Goal: Information Seeking & Learning: Find specific fact

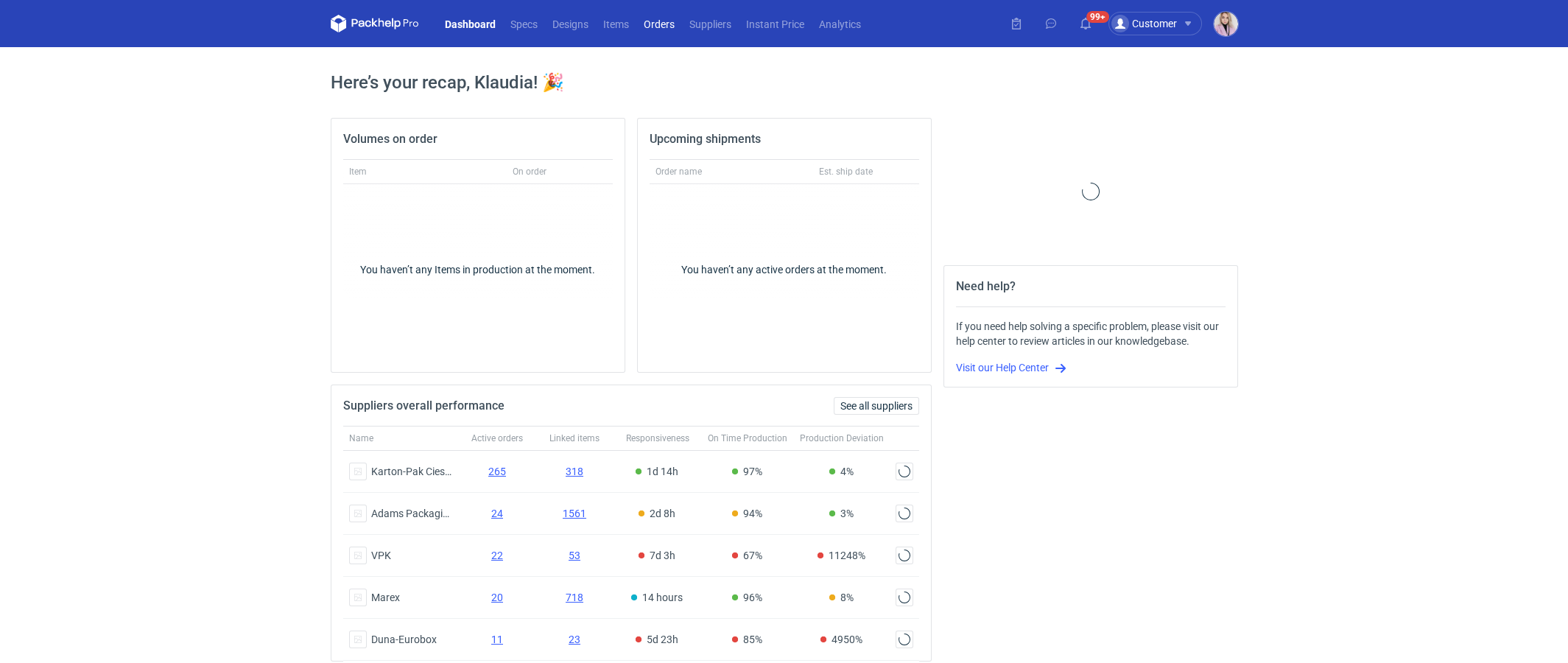
click at [666, 21] on link "Orders" at bounding box center [659, 24] width 46 height 18
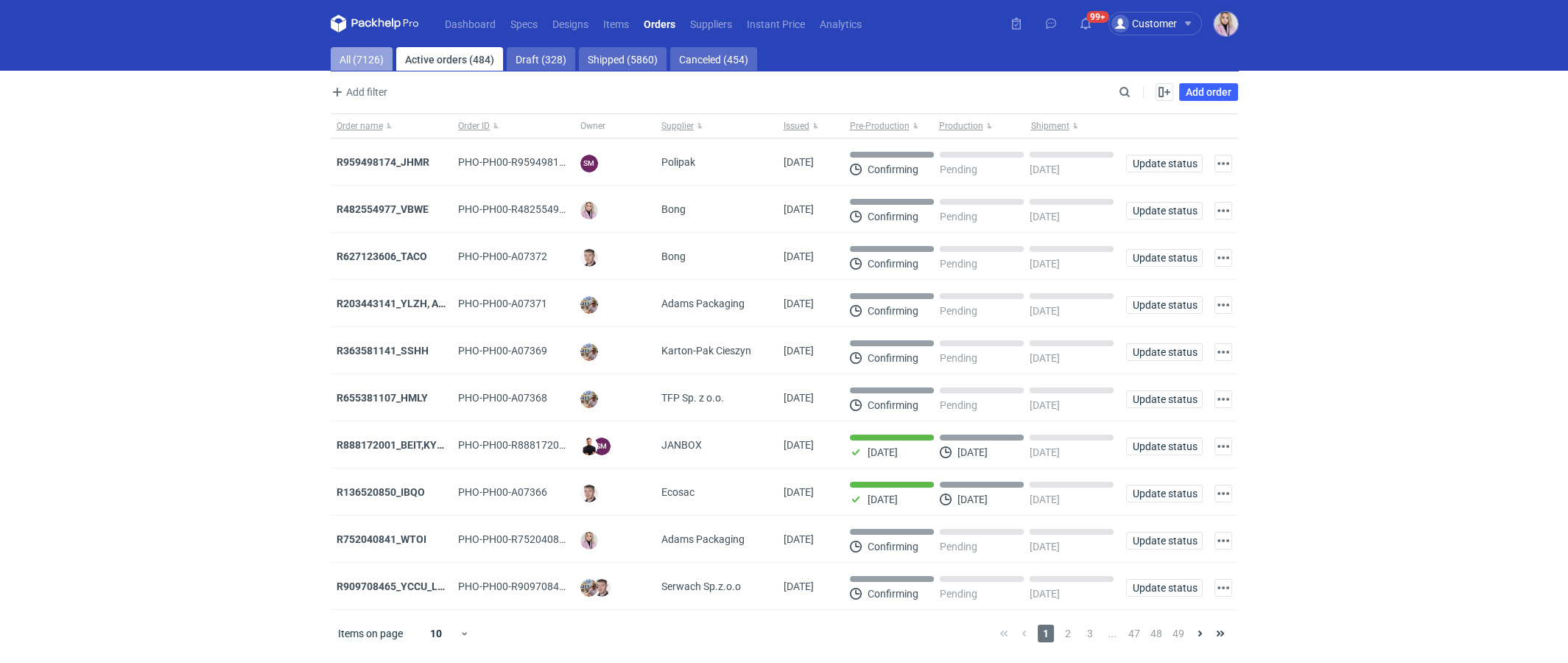
click at [360, 63] on link "All (7126)" at bounding box center [361, 59] width 62 height 24
click at [711, 25] on link "Suppliers" at bounding box center [711, 24] width 57 height 18
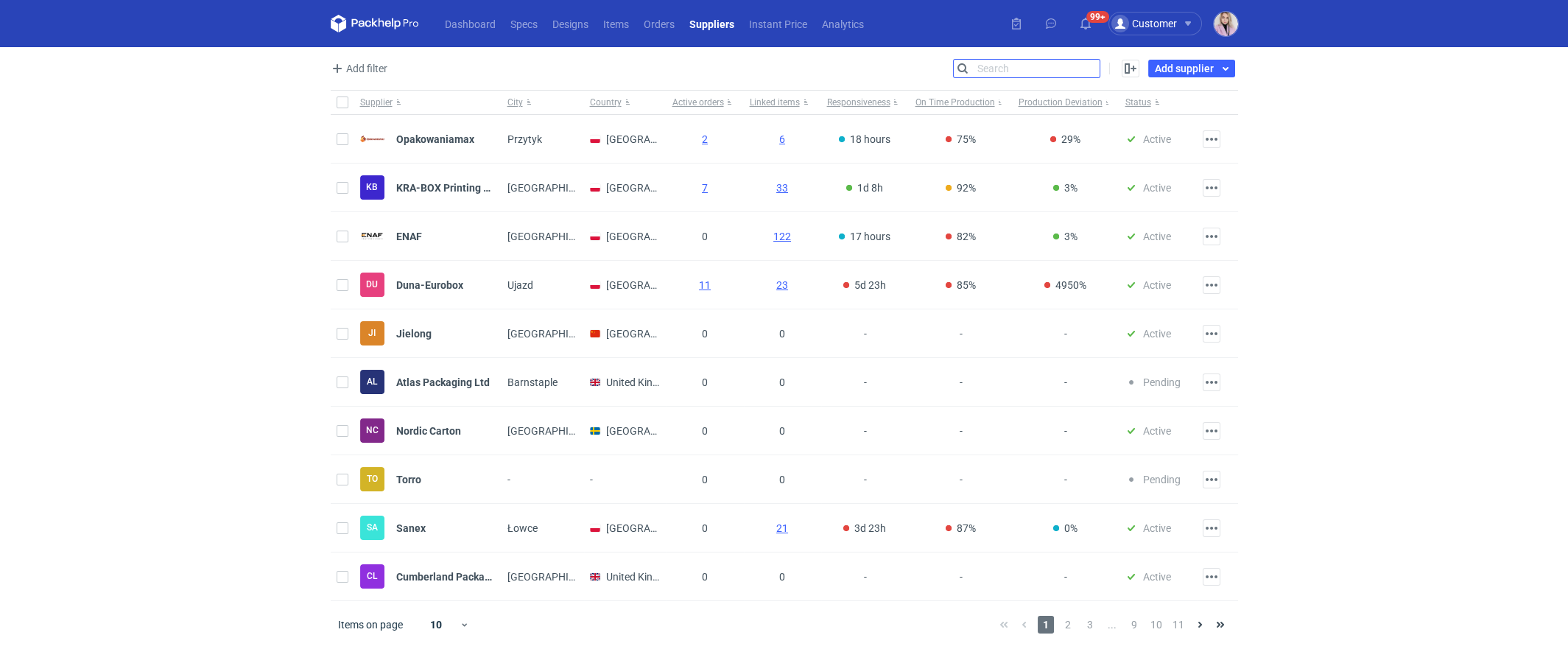
click at [1086, 71] on input "Search" at bounding box center [1027, 68] width 146 height 18
click at [1097, 71] on input "Search" at bounding box center [1027, 68] width 146 height 18
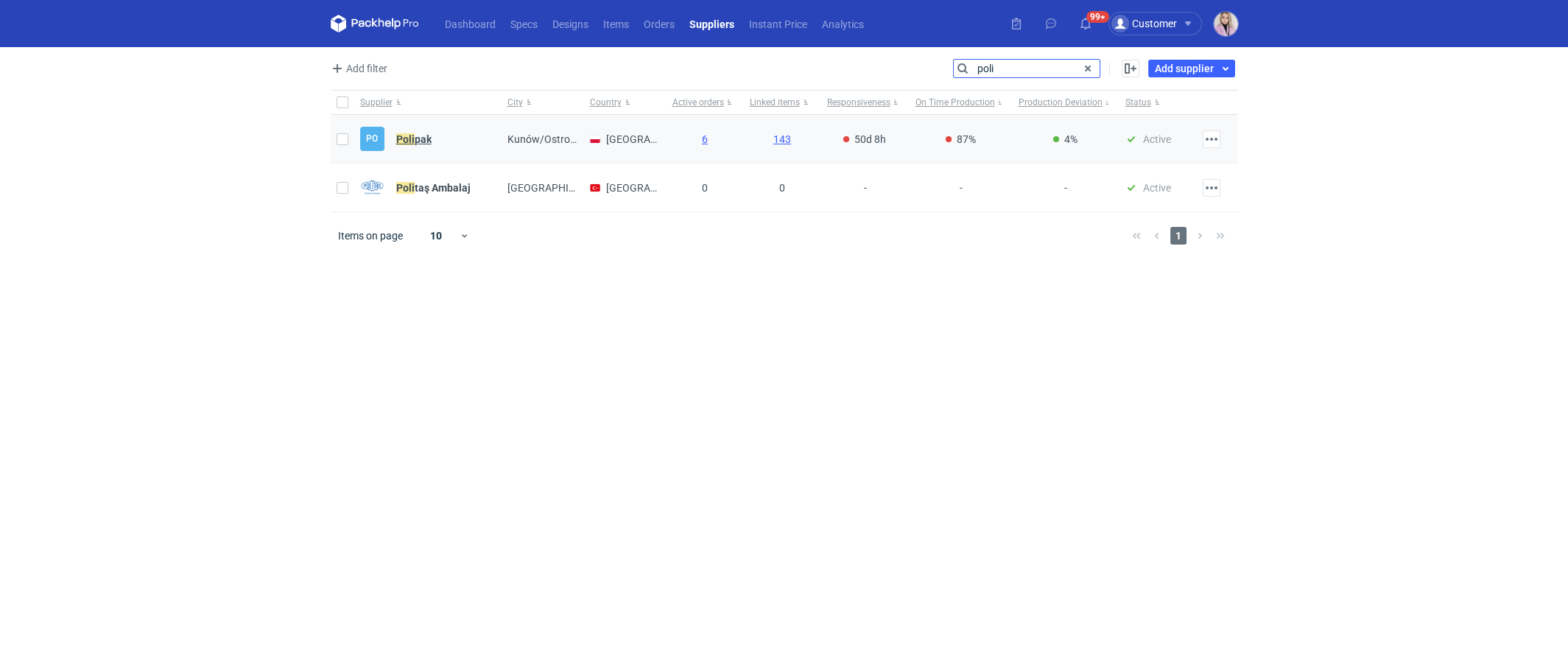
type input "poli"
click at [414, 134] on strong "Poli pak" at bounding box center [414, 139] width 35 height 11
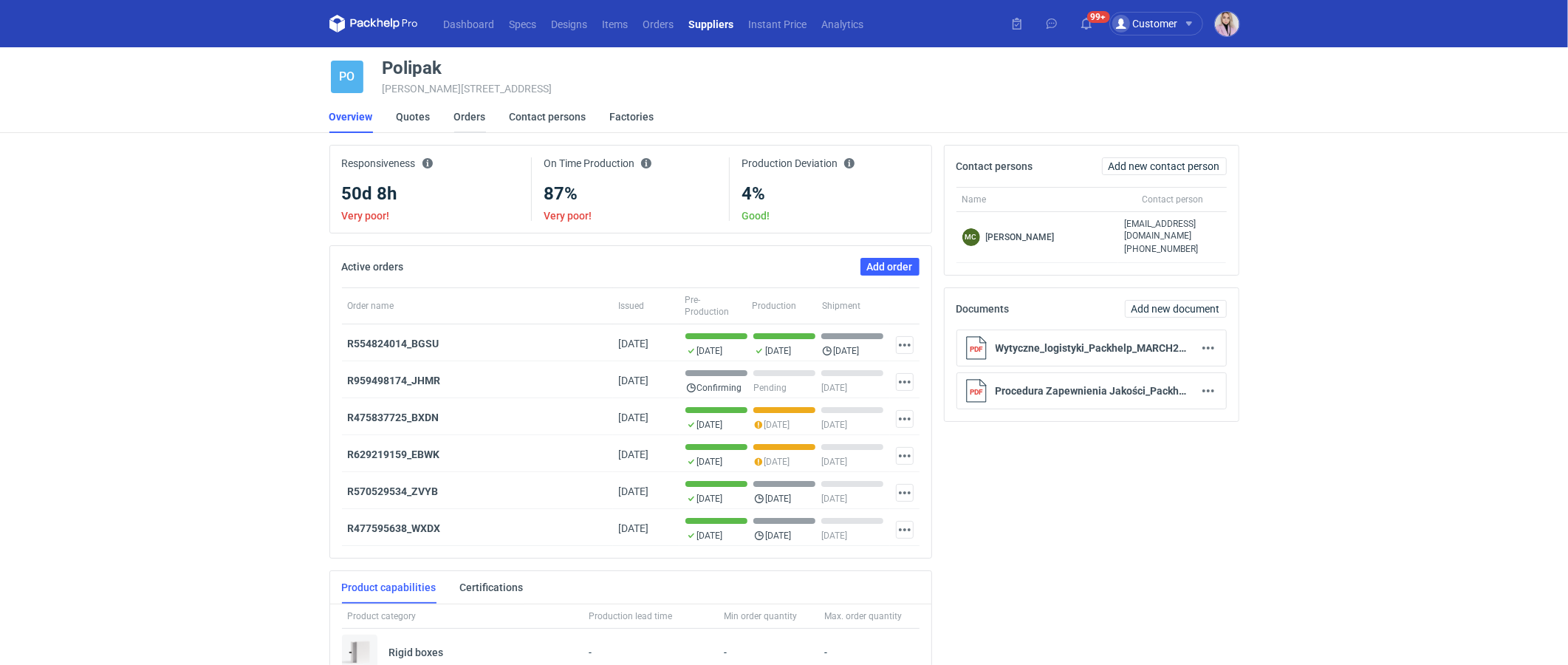
click at [473, 113] on link "Orders" at bounding box center [470, 116] width 32 height 33
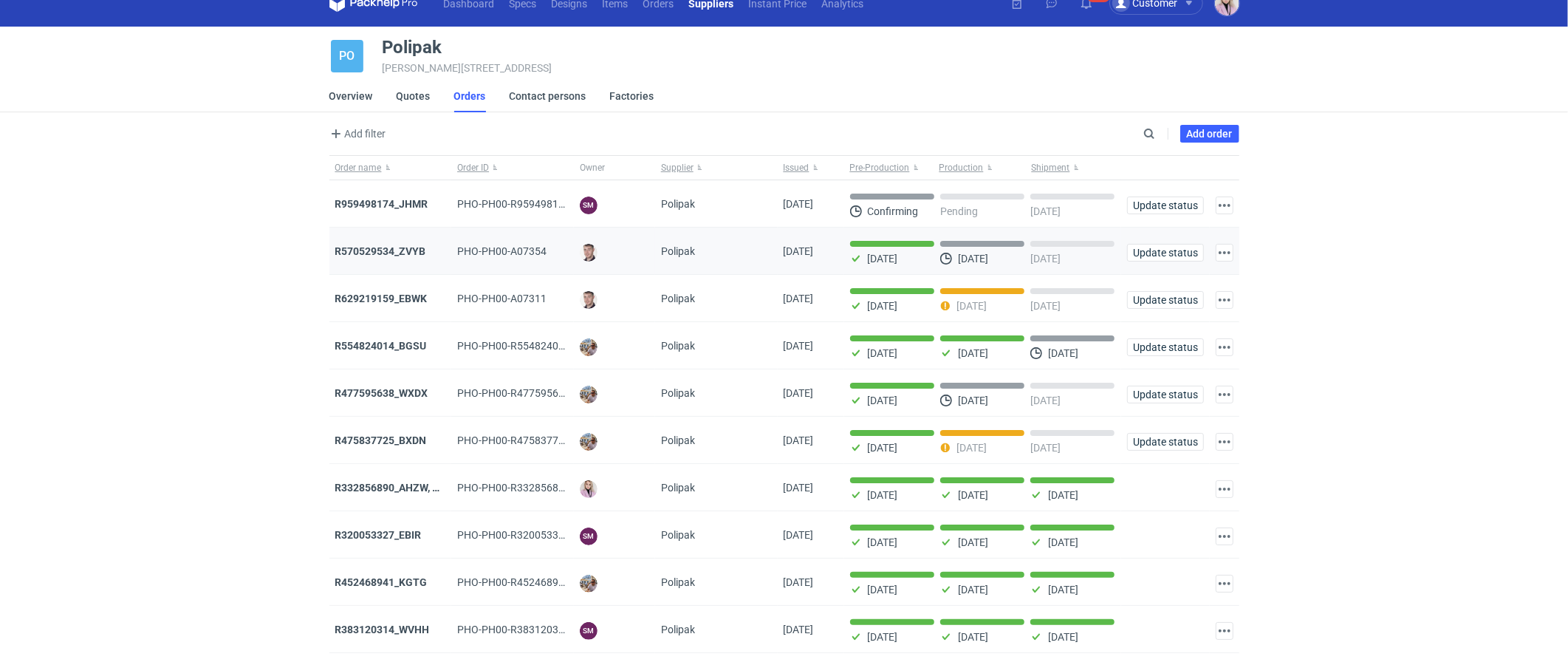
scroll to position [20, 0]
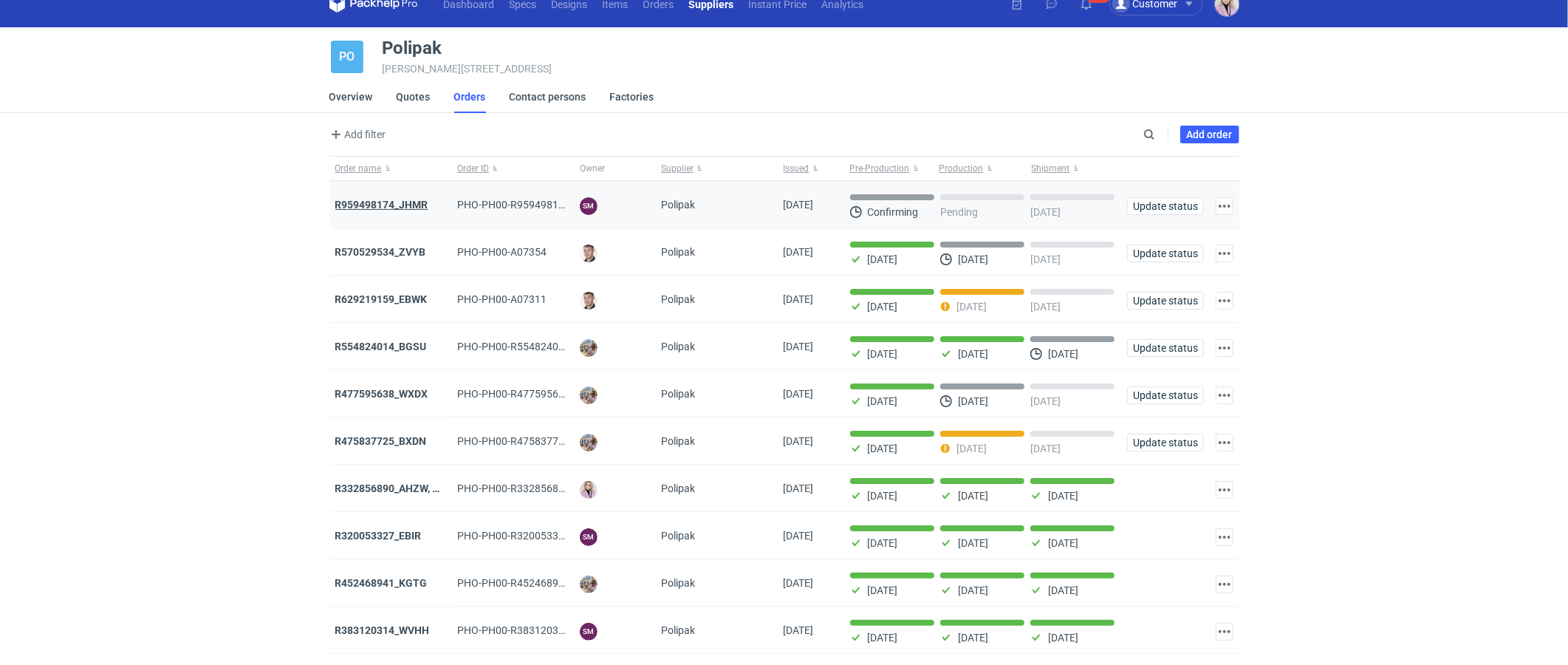
click at [380, 201] on strong "R959498174_JHMR" at bounding box center [382, 204] width 93 height 11
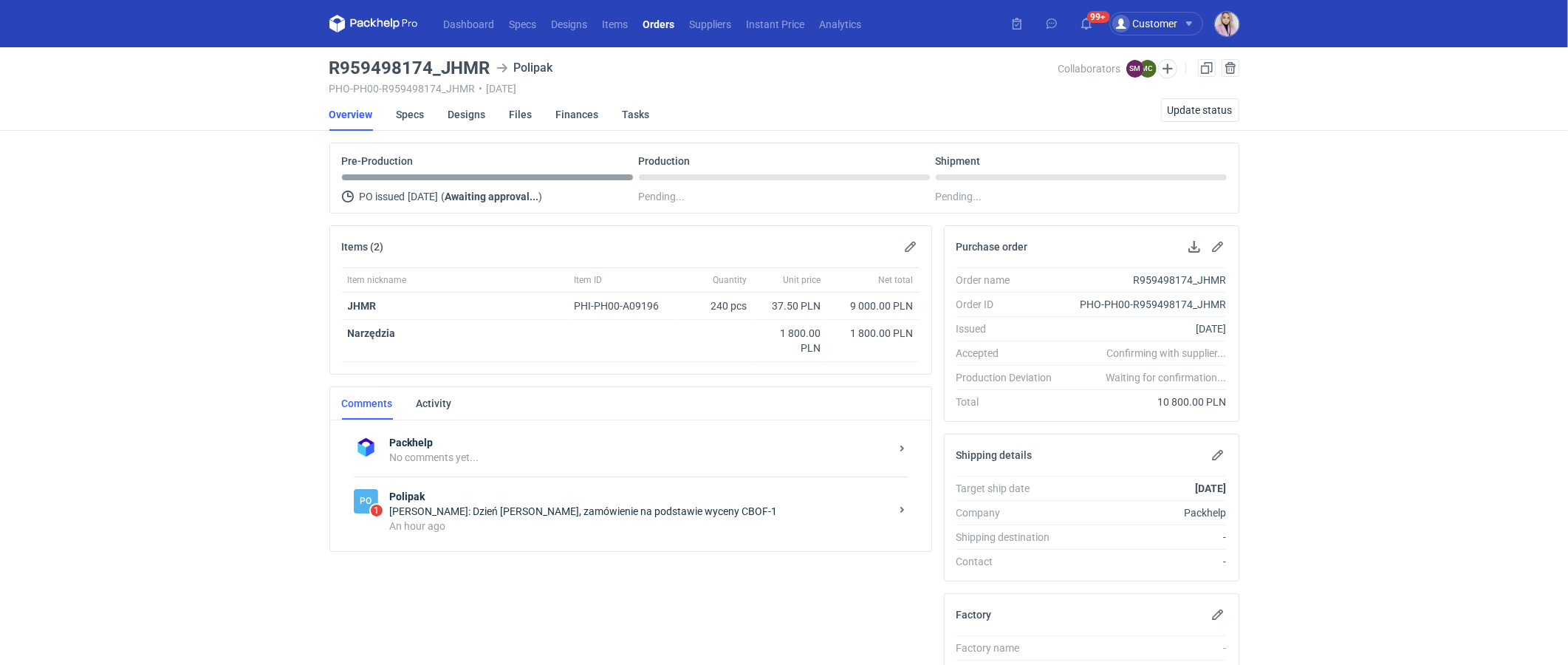
click at [593, 519] on div "An hour ago" at bounding box center [639, 526] width 500 height 15
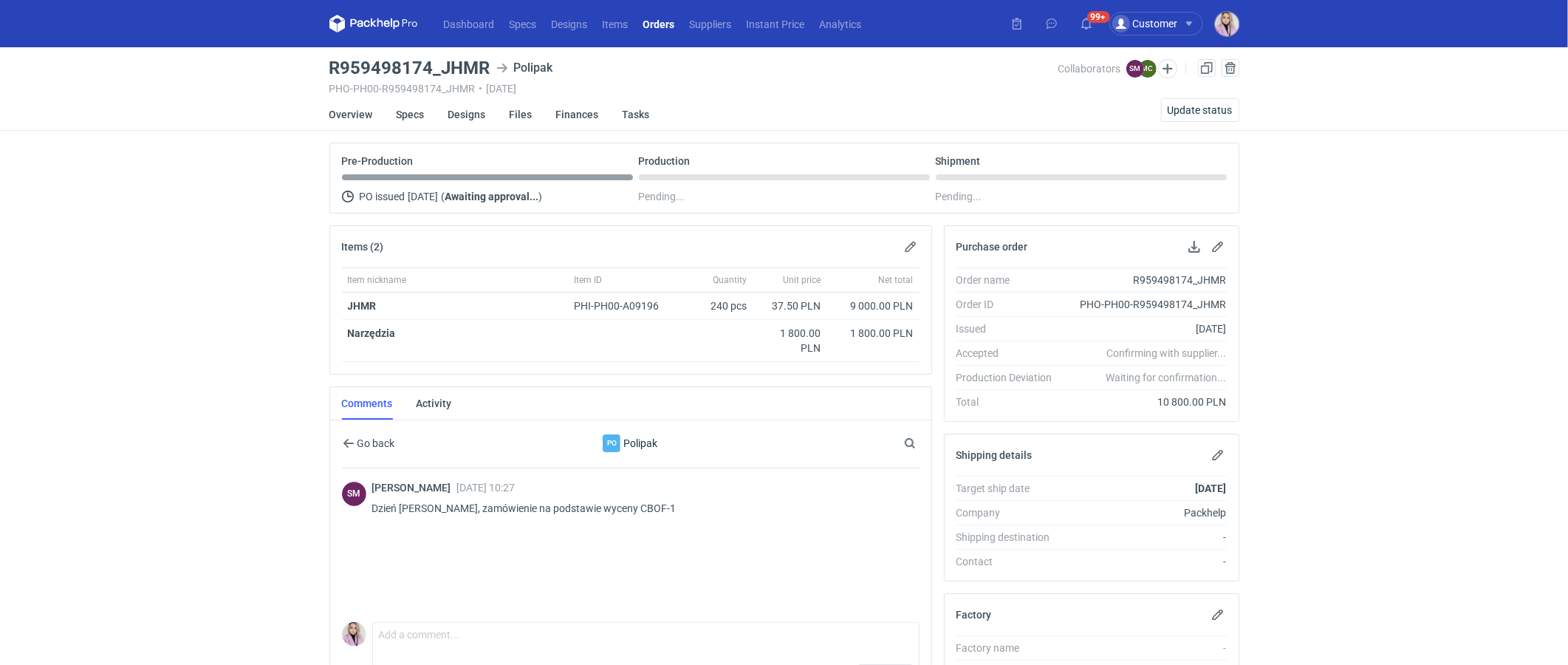
click at [281, 443] on div "Dashboard Specs Designs Items Orders Suppliers Instant Price Analytics 99+ Cust…" at bounding box center [784, 332] width 1568 height 665
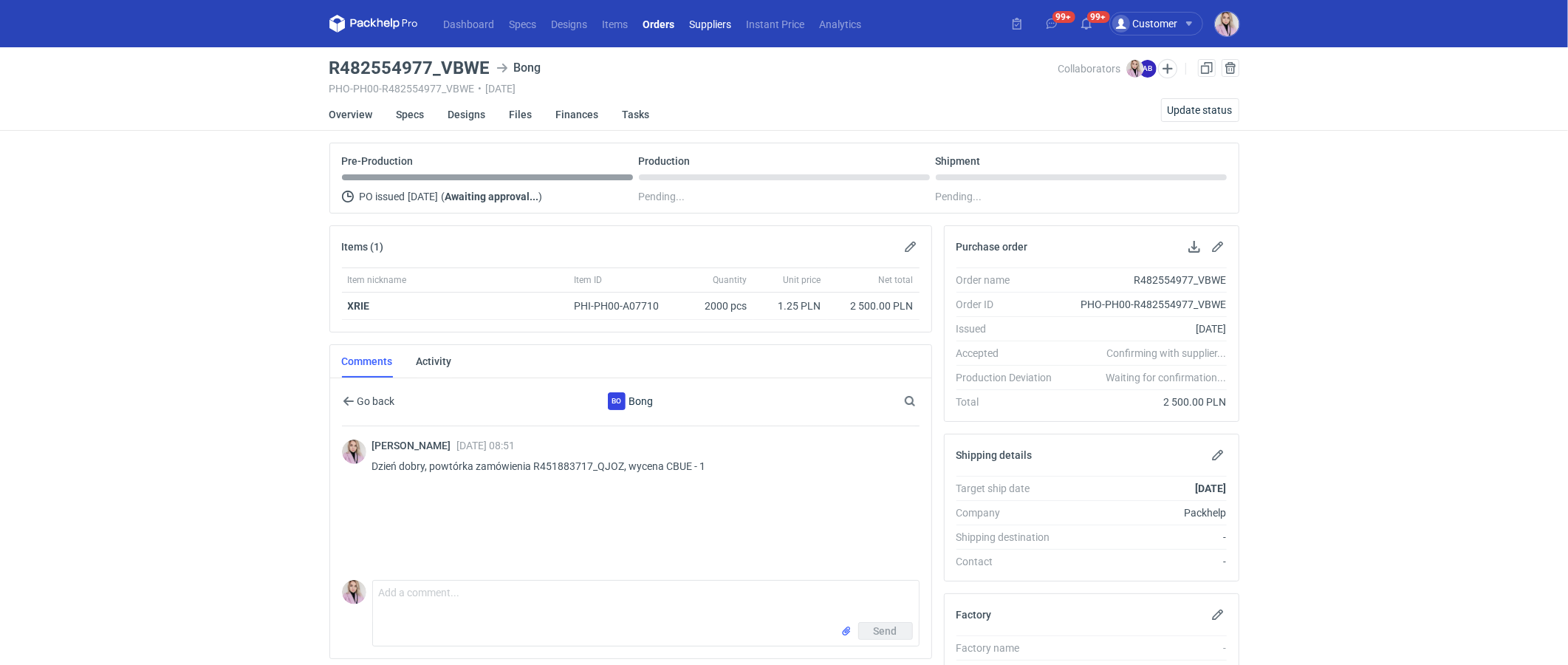
click at [701, 28] on link "Suppliers" at bounding box center [711, 24] width 57 height 18
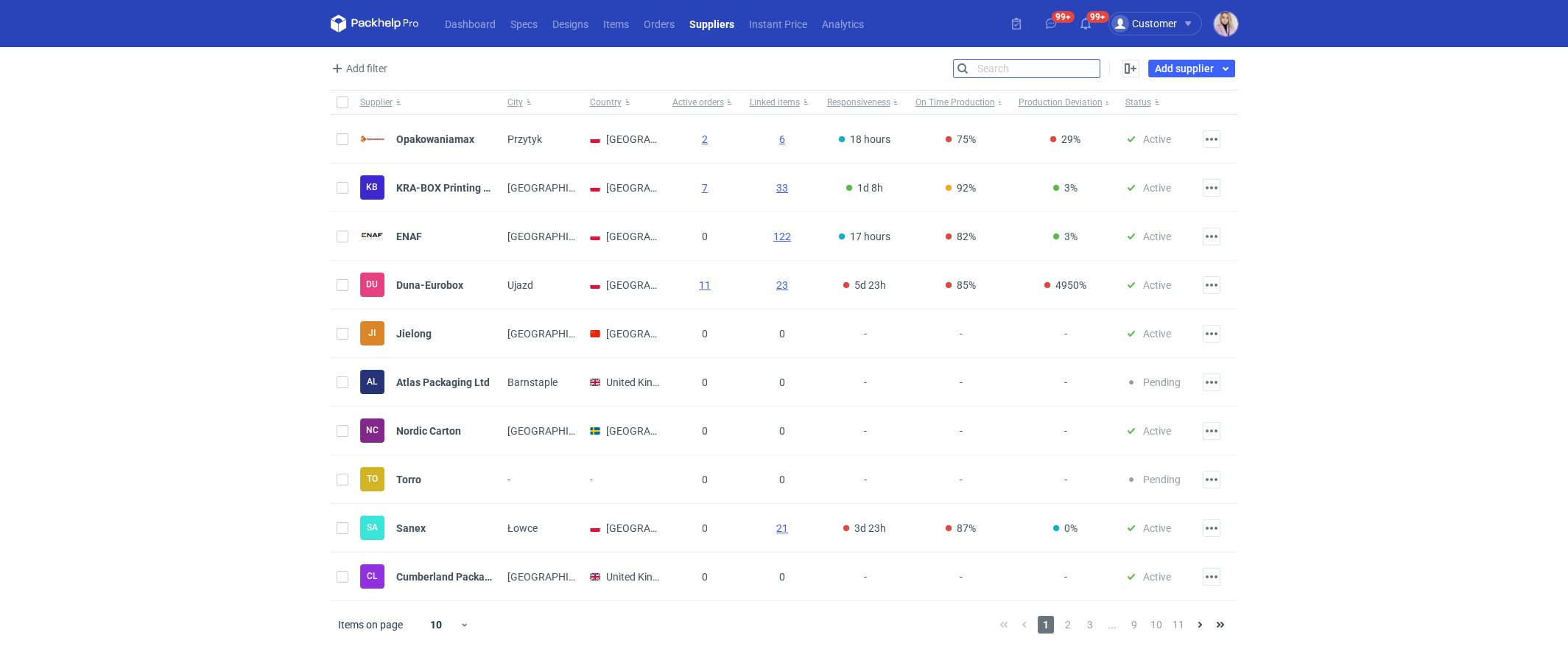
click at [1093, 69] on input "Search" at bounding box center [1027, 68] width 146 height 18
click at [1093, 70] on input "Search" at bounding box center [1027, 68] width 146 height 18
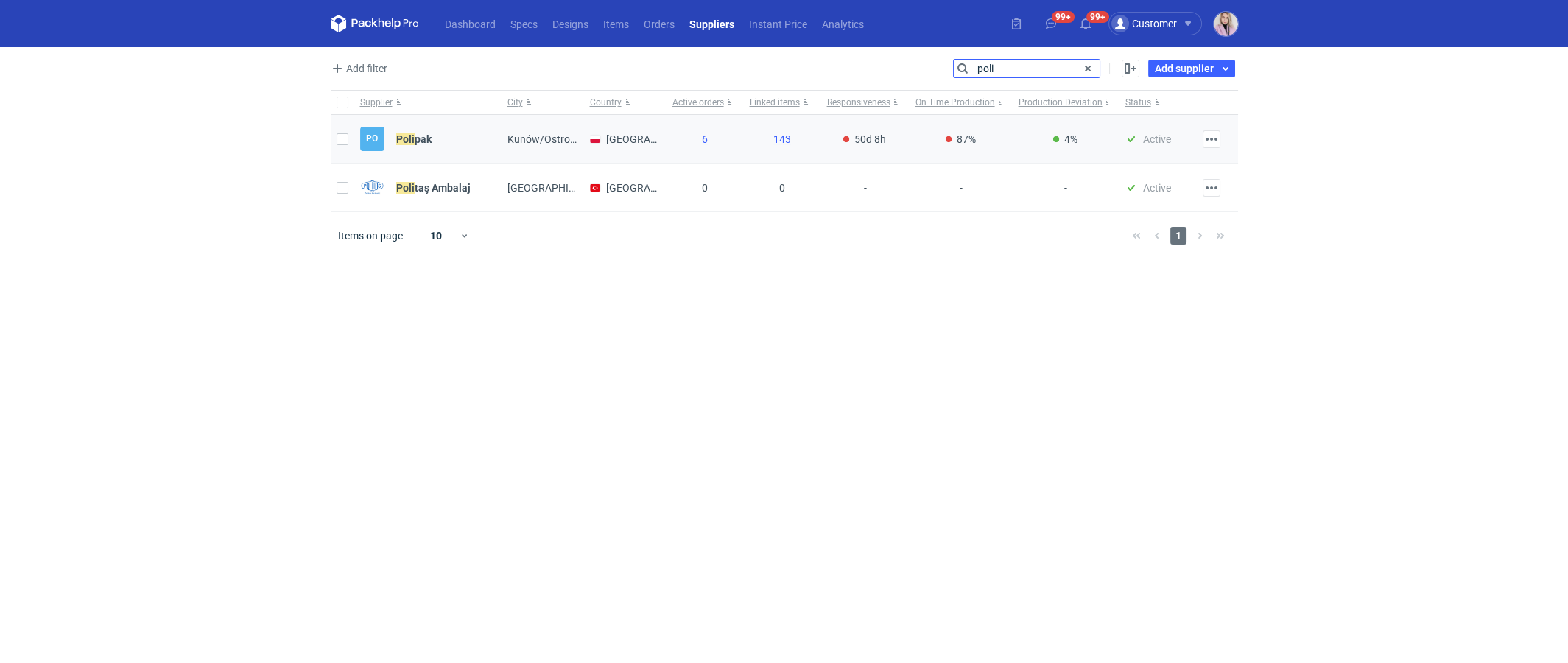
type input "poli"
click at [416, 136] on strong "Poli pak" at bounding box center [414, 139] width 35 height 11
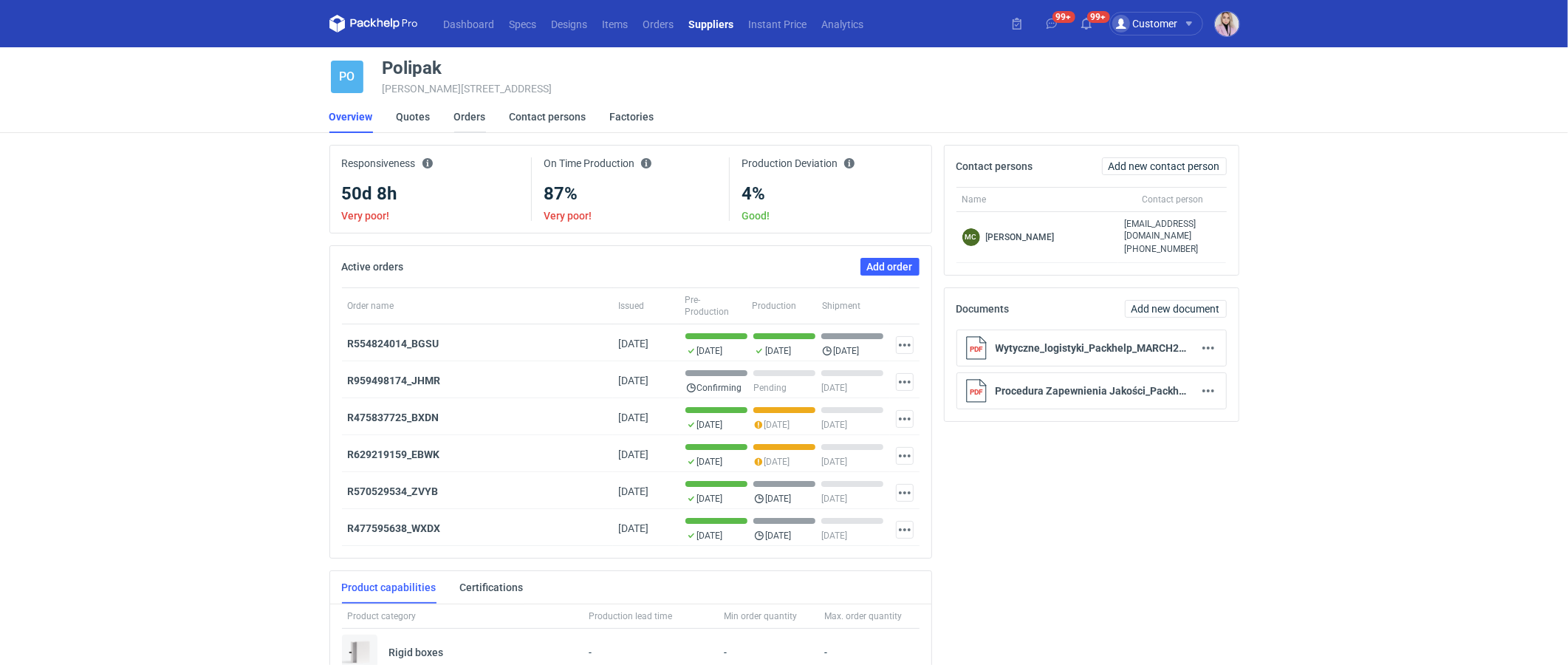
click at [465, 113] on link "Orders" at bounding box center [470, 116] width 32 height 33
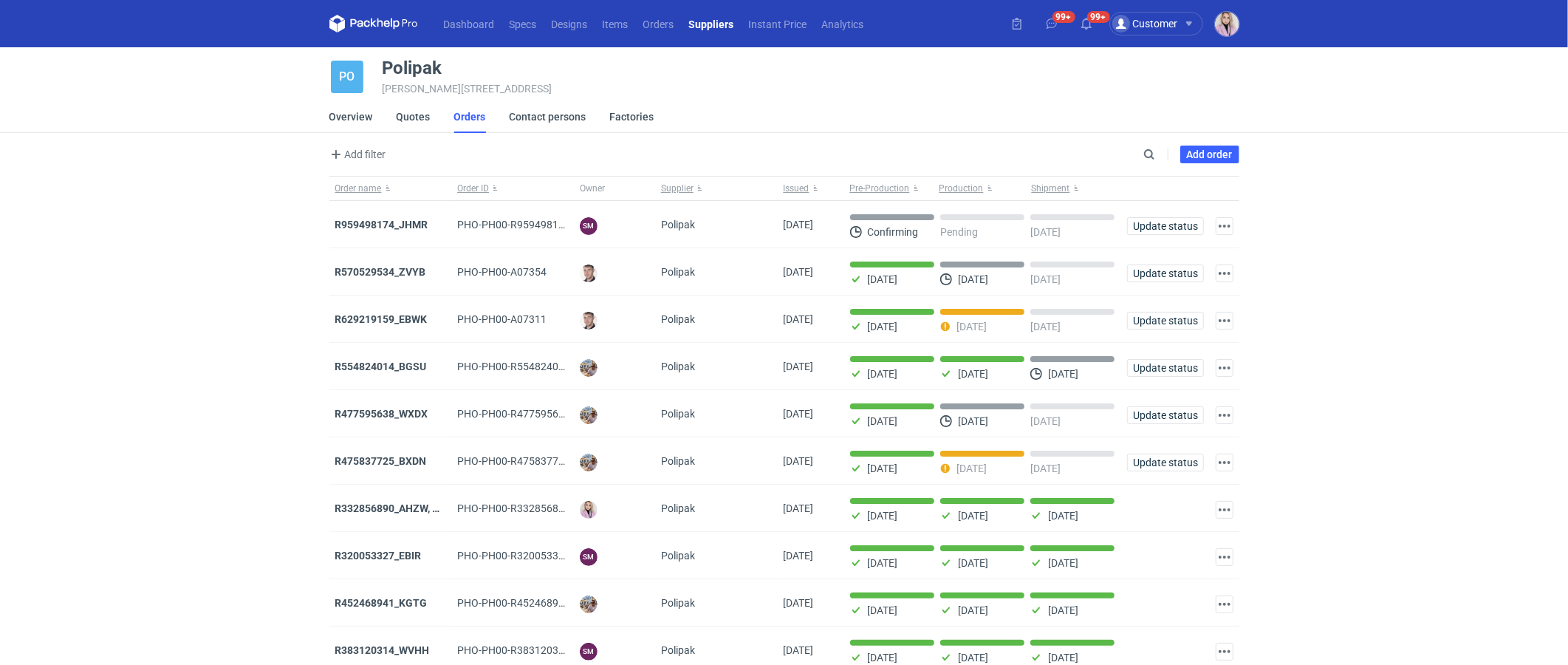
click at [201, 313] on div "Dashboard Specs Designs Items Orders Suppliers Instant Price Analytics 99+ 99+ …" at bounding box center [784, 332] width 1568 height 665
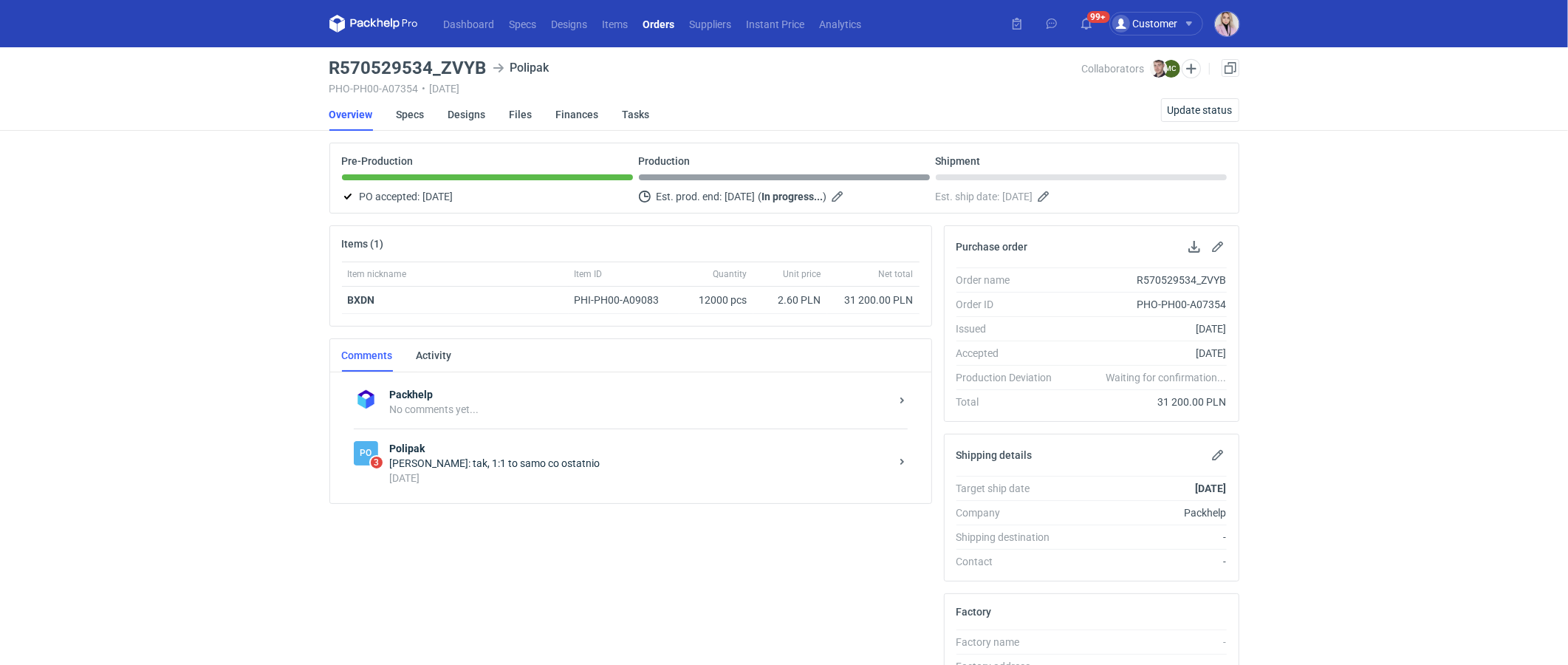
click at [238, 223] on div "Dashboard Specs Designs Items Orders Suppliers Instant Price Analytics 99+ Cust…" at bounding box center [784, 332] width 1568 height 665
click at [419, 113] on link "Specs" at bounding box center [411, 114] width 28 height 33
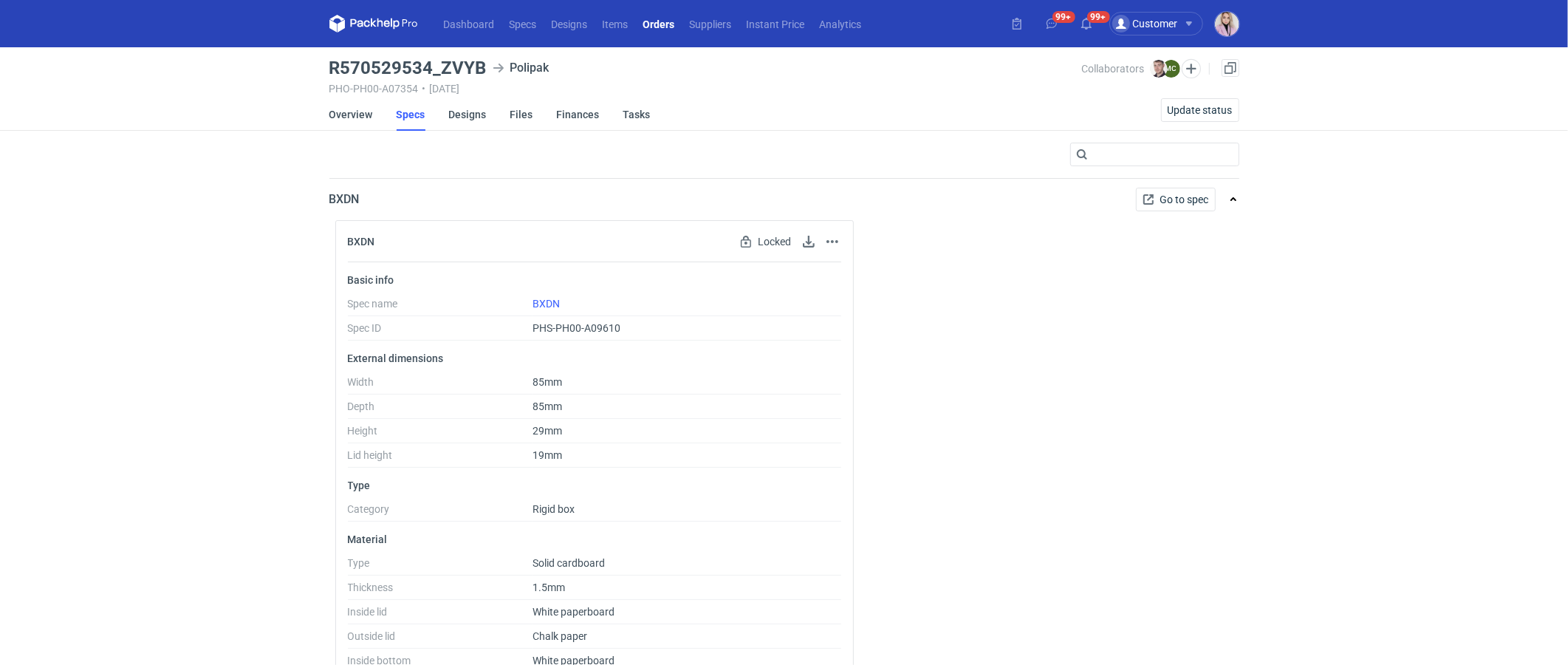
click at [444, 70] on h3 "R570529534_ZVYB" at bounding box center [408, 68] width 157 height 18
drag, startPoint x: 444, startPoint y: 70, endPoint x: 469, endPoint y: 70, distance: 25.0
click at [469, 70] on h3 "R570529534_ZVYB" at bounding box center [408, 68] width 157 height 18
drag, startPoint x: 441, startPoint y: 69, endPoint x: 484, endPoint y: 68, distance: 43.0
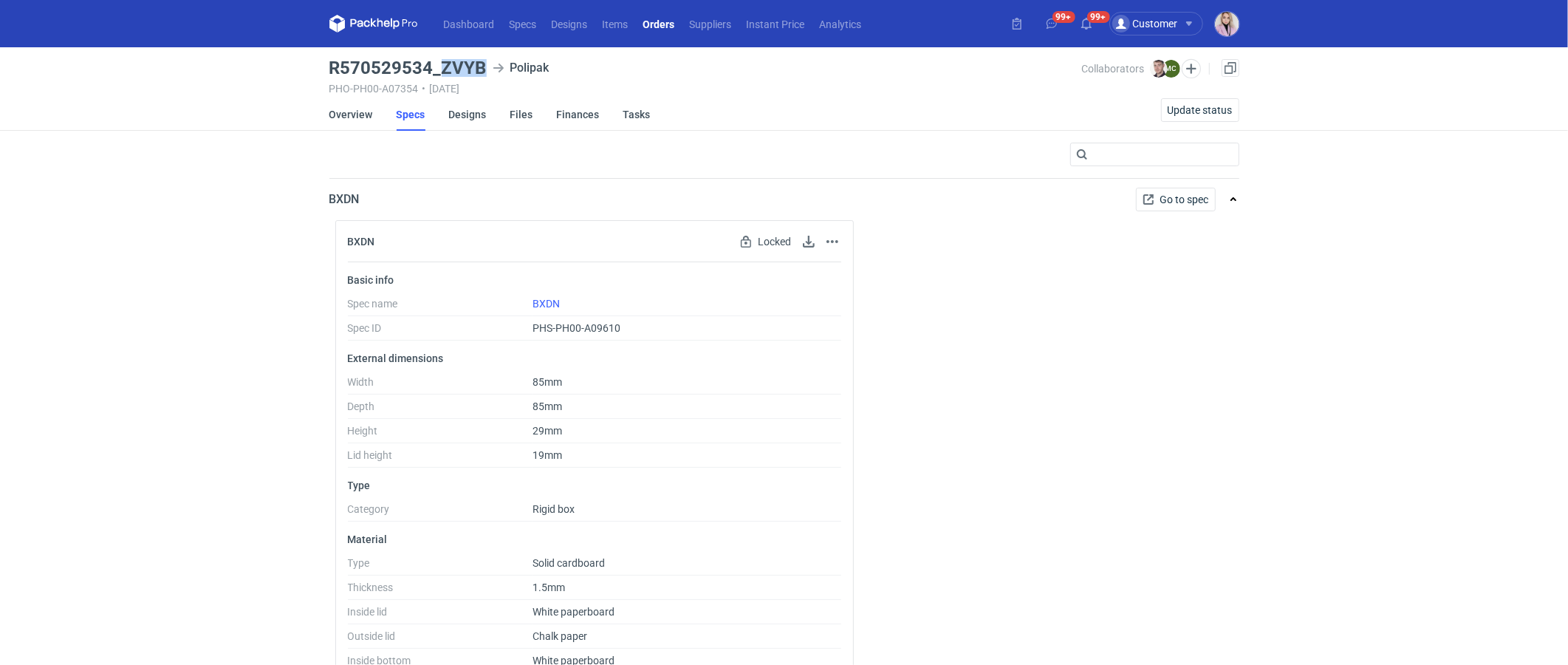
click at [484, 68] on h3 "R570529534_ZVYB" at bounding box center [408, 68] width 157 height 18
copy h3 "ZVYB"
